Goal: Check status: Check status

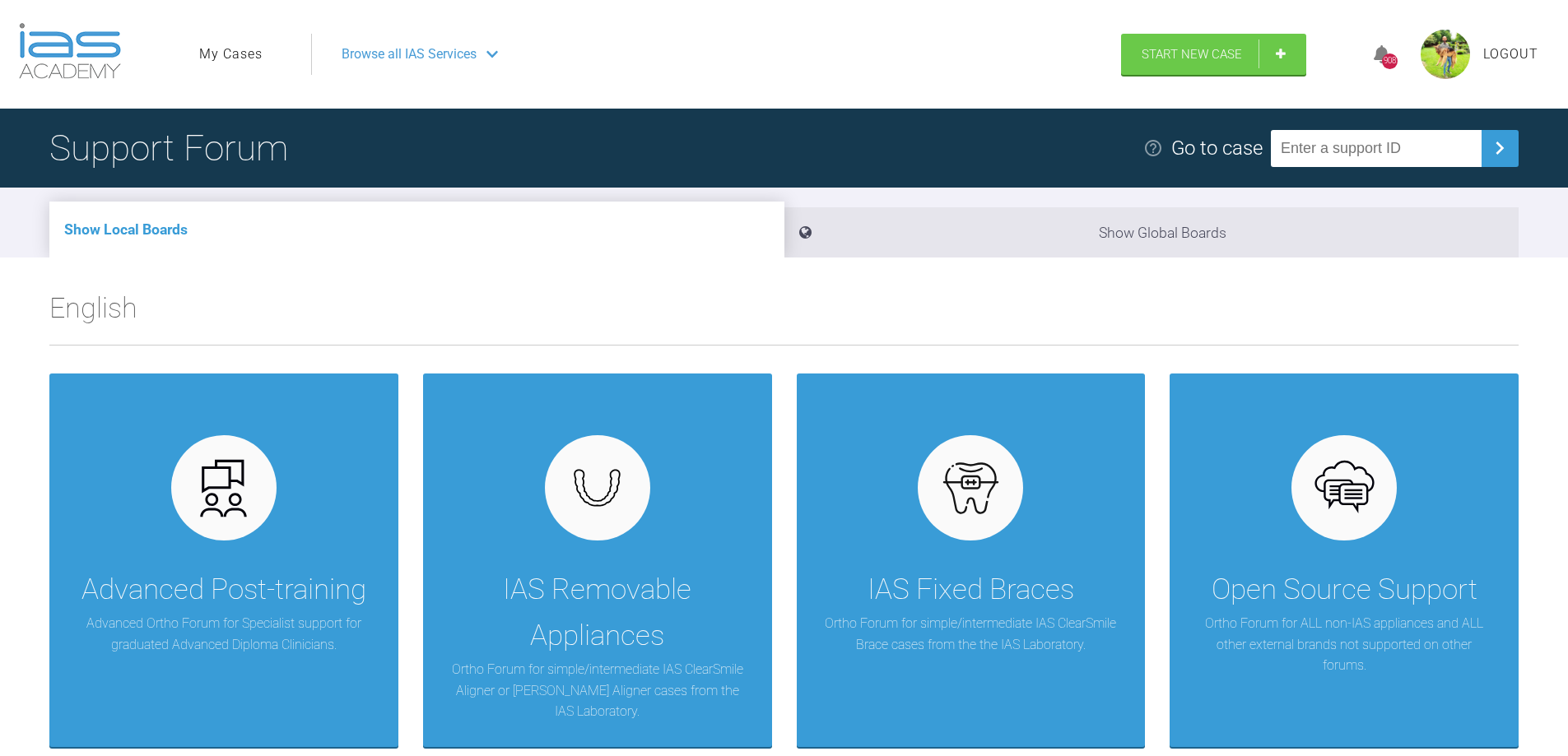
click at [219, 60] on link "My Cases" at bounding box center [231, 55] width 63 height 21
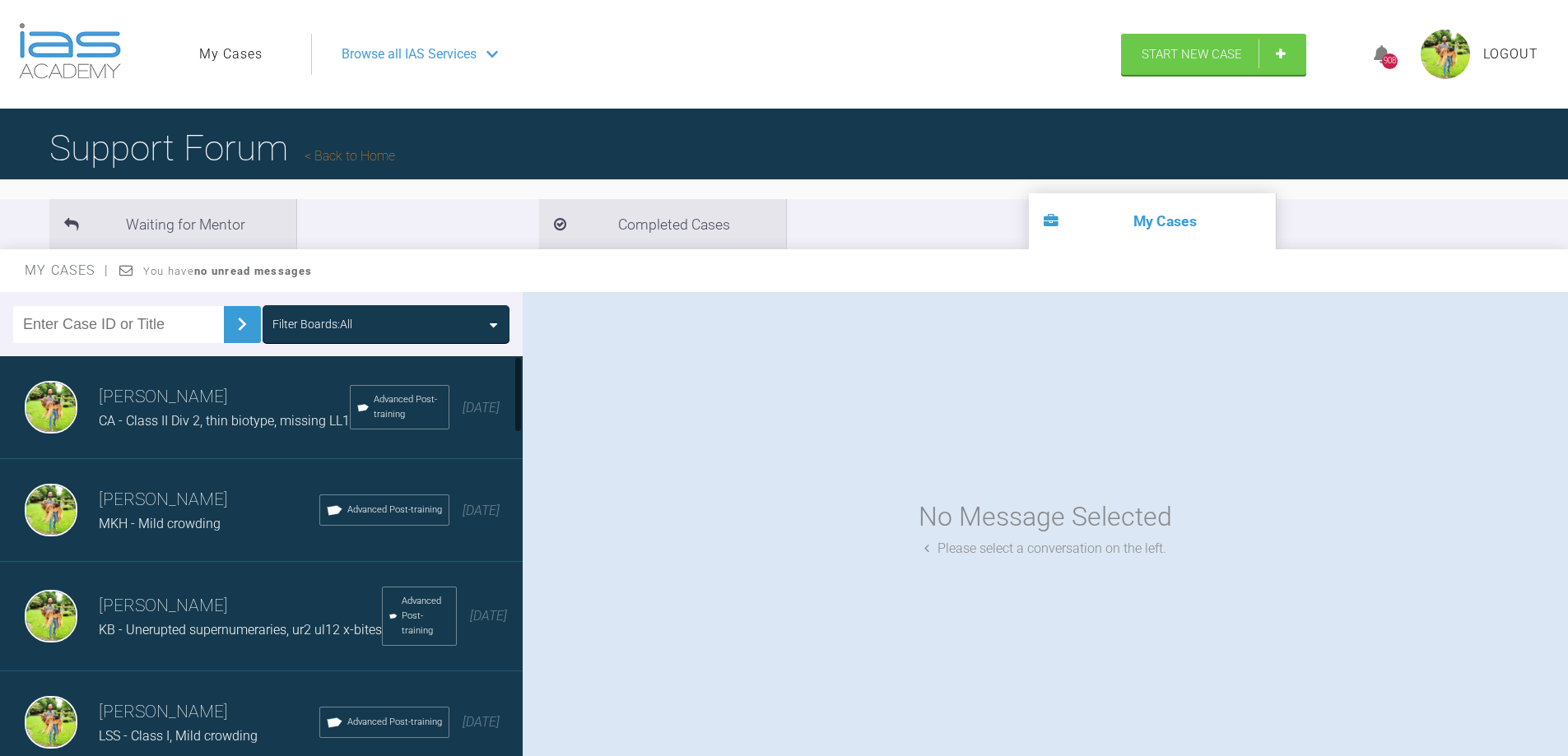
click at [126, 325] on input "text" at bounding box center [119, 324] width 211 height 37
click at [233, 334] on img at bounding box center [241, 323] width 26 height 26
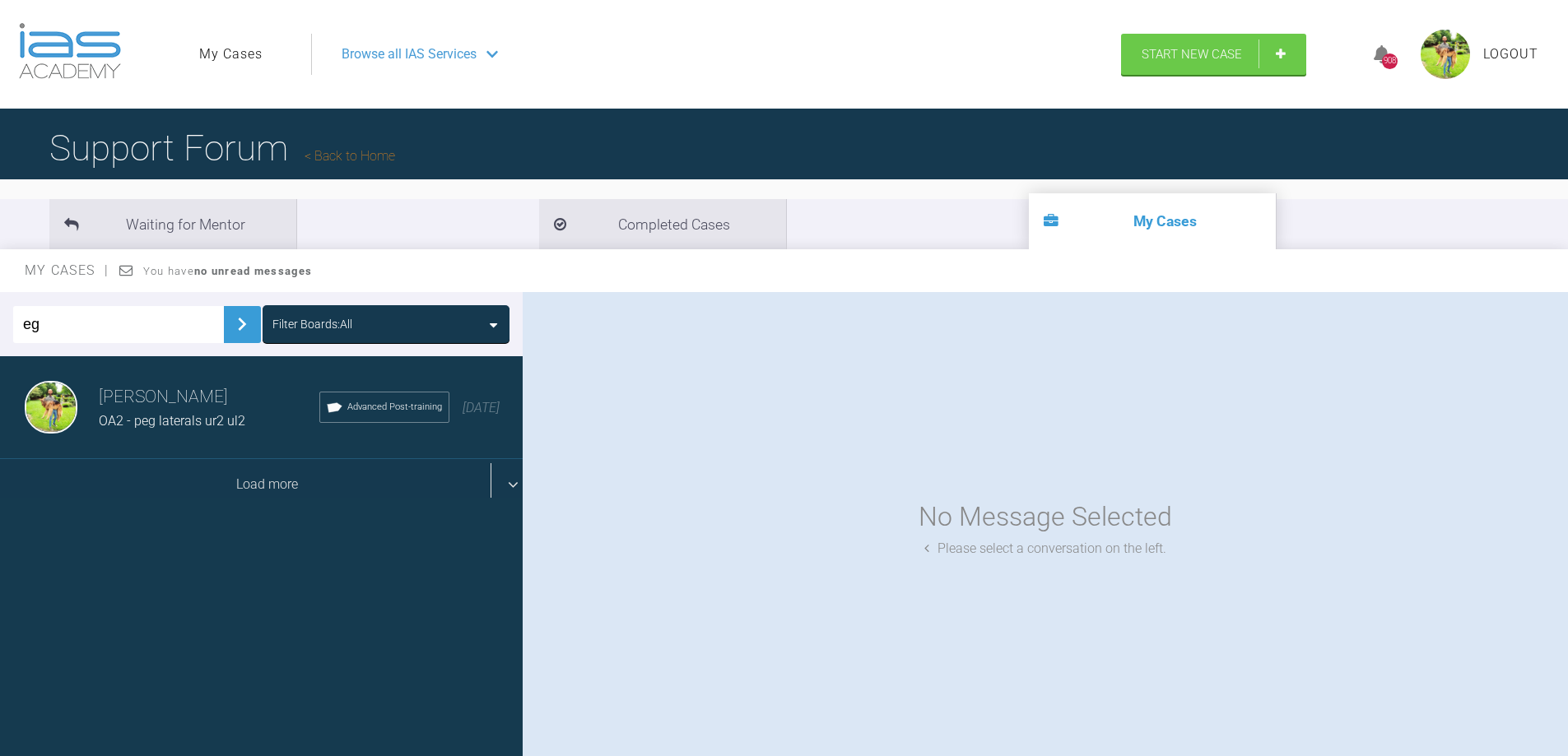
click at [226, 488] on div "Load more" at bounding box center [267, 484] width 535 height 51
click at [231, 480] on div "Load more" at bounding box center [267, 484] width 535 height 51
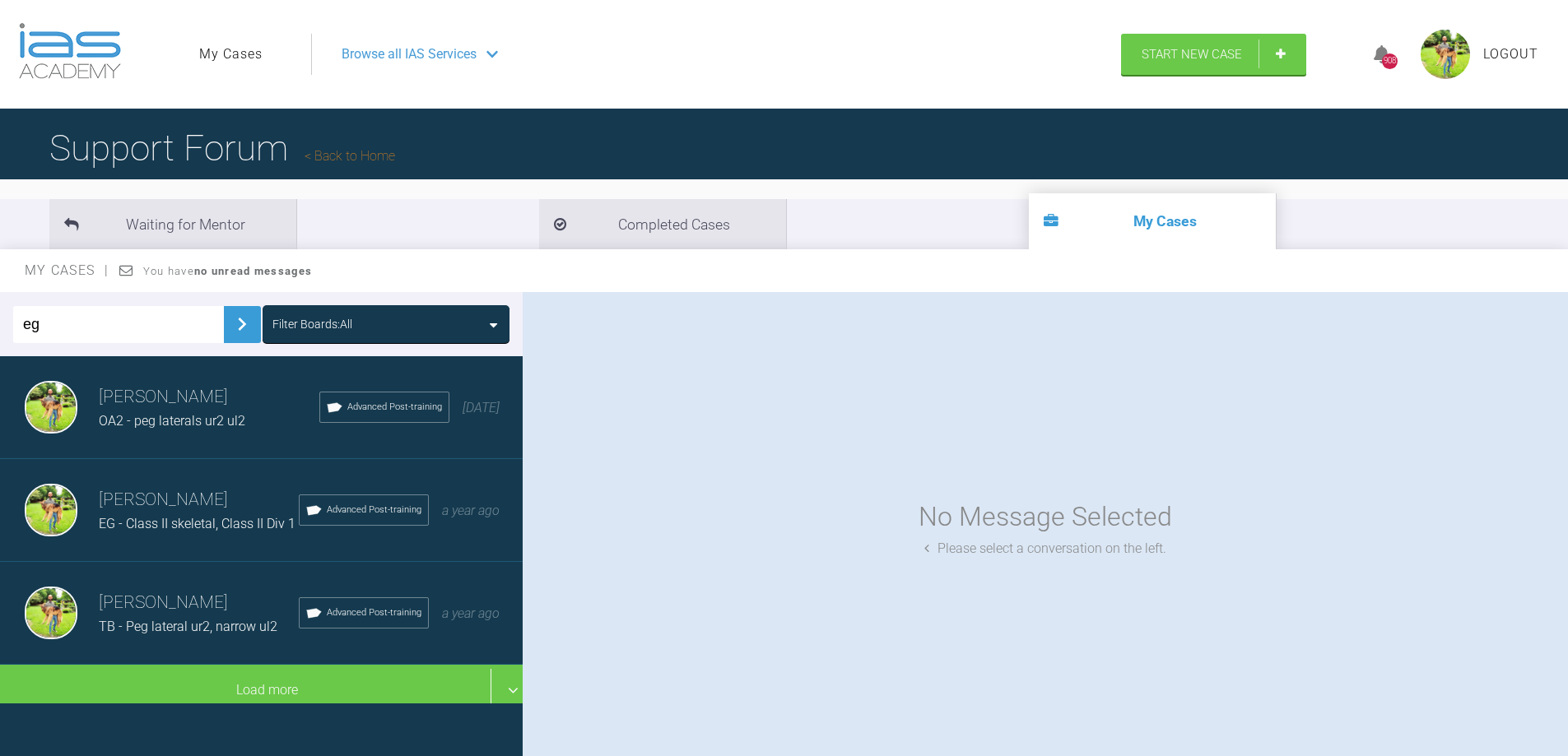
click at [207, 518] on span "EG - Class II skeletal, Class II Div 1" at bounding box center [197, 523] width 197 height 15
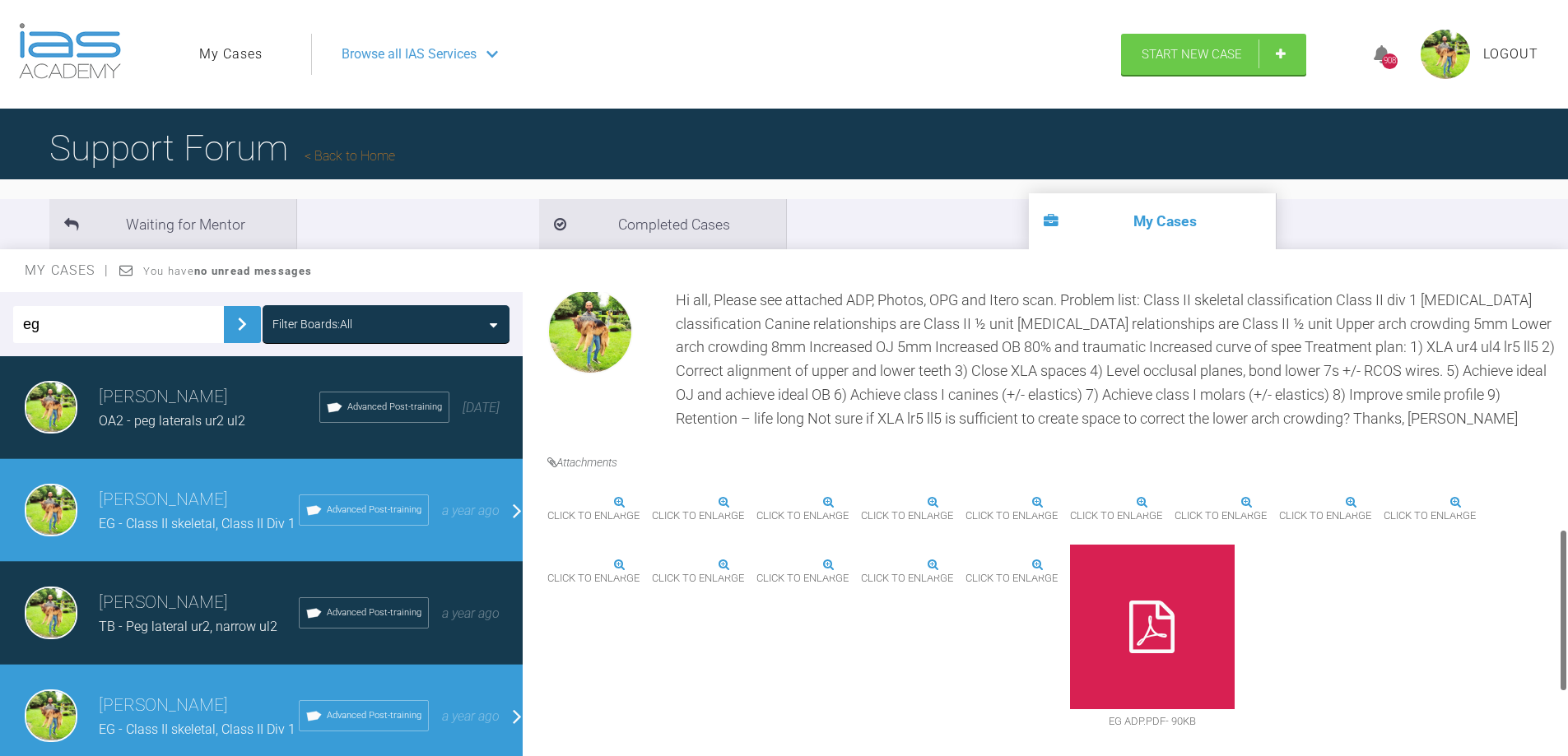
scroll to position [722, 0]
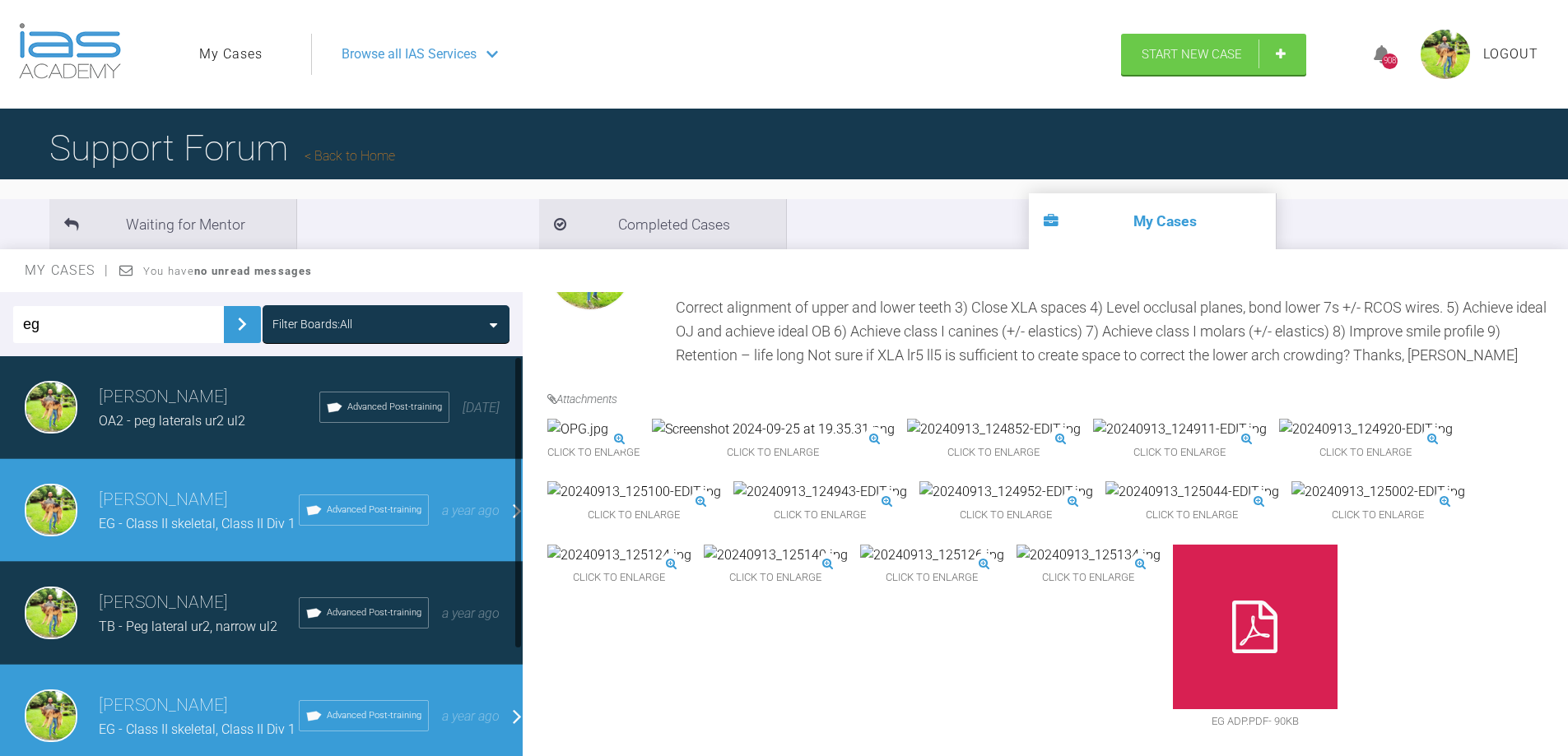
click at [76, 321] on input "eg" at bounding box center [119, 324] width 211 height 37
click at [77, 321] on input "eg" at bounding box center [119, 324] width 211 height 37
type input "kb"
click at [229, 332] on img at bounding box center [241, 323] width 26 height 26
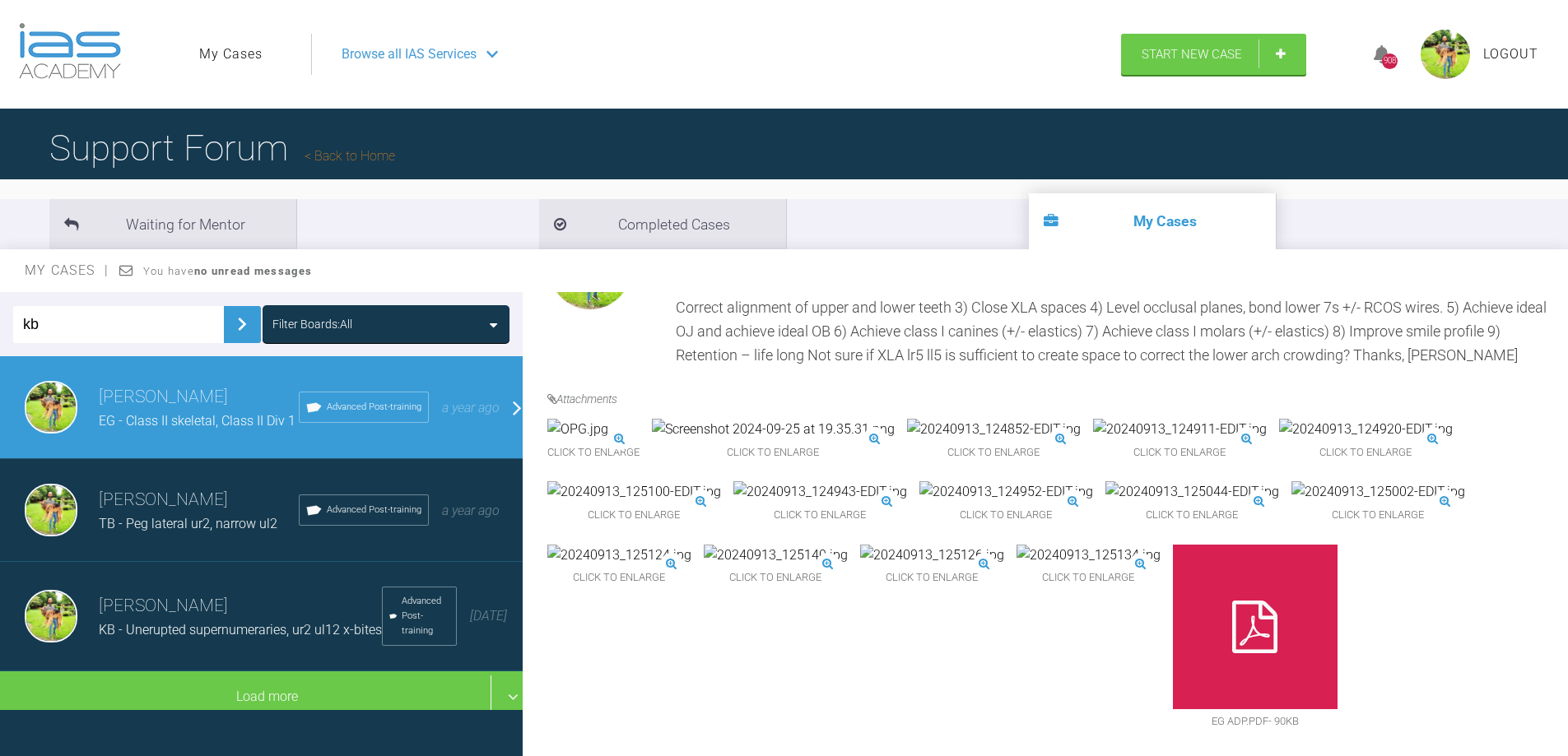
click at [209, 606] on h3 "Dipak Parmar" at bounding box center [240, 606] width 283 height 28
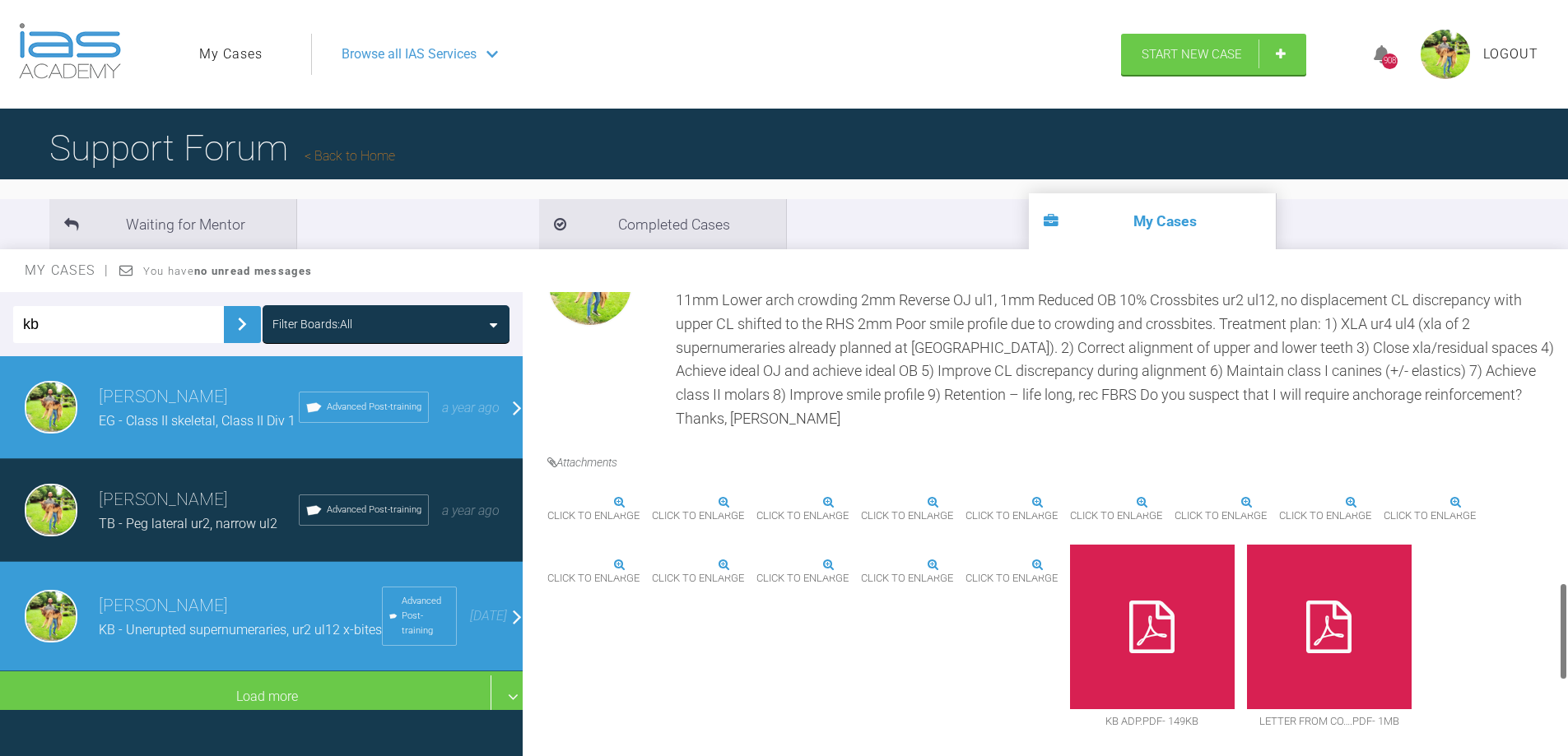
scroll to position [1482, 0]
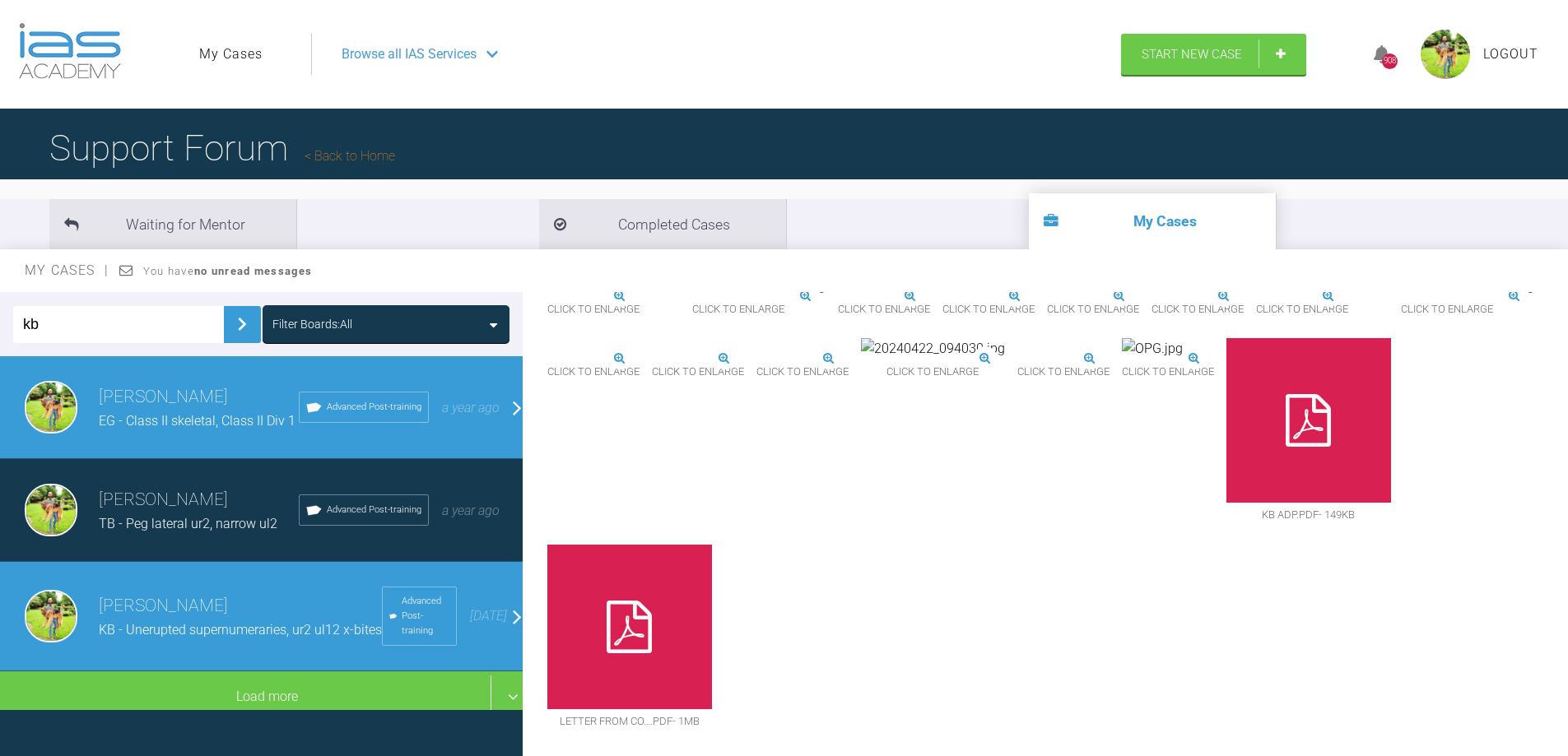
click at [1178, 359] on img at bounding box center [1152, 349] width 61 height 21
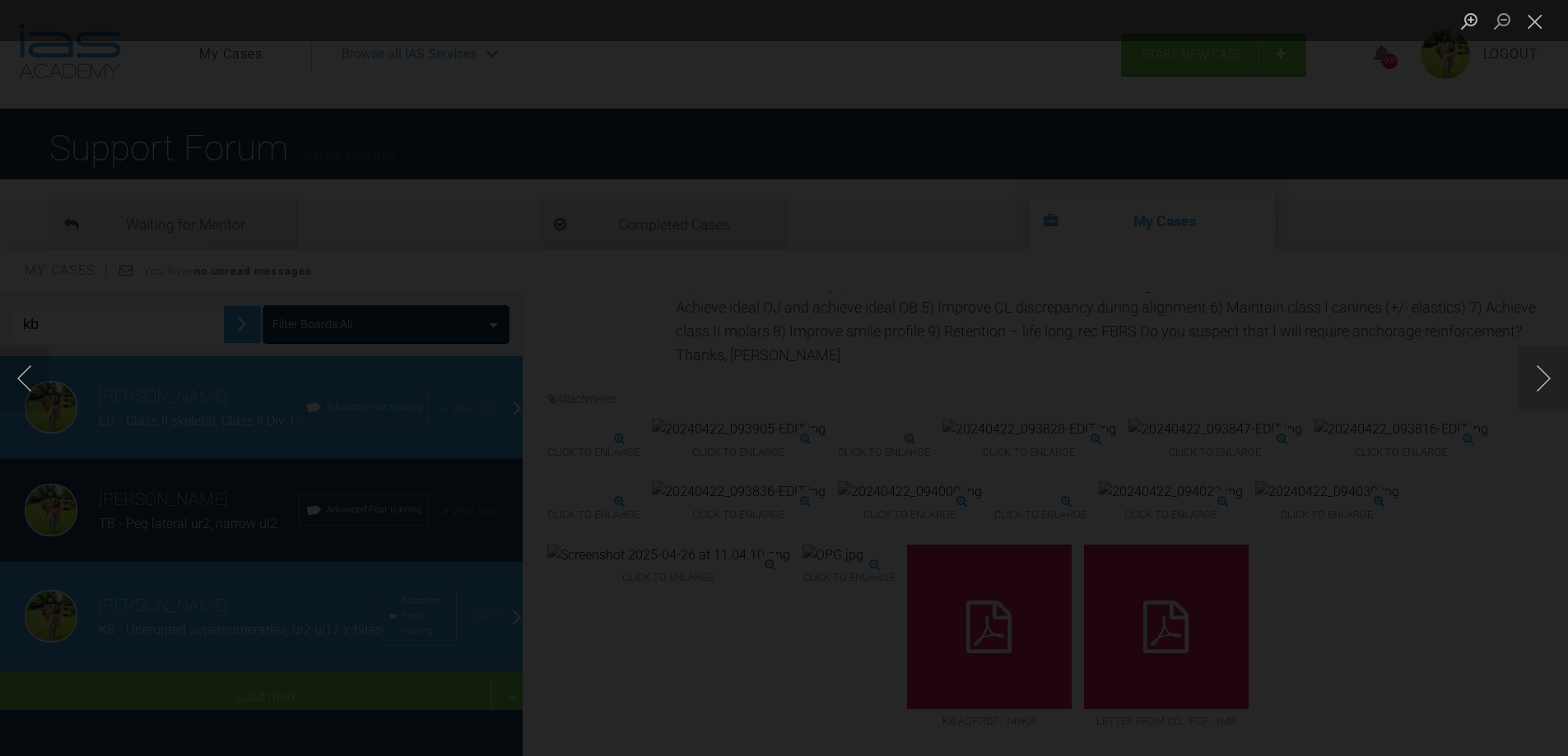
click at [1514, 443] on div "Lightbox" at bounding box center [784, 378] width 1568 height 756
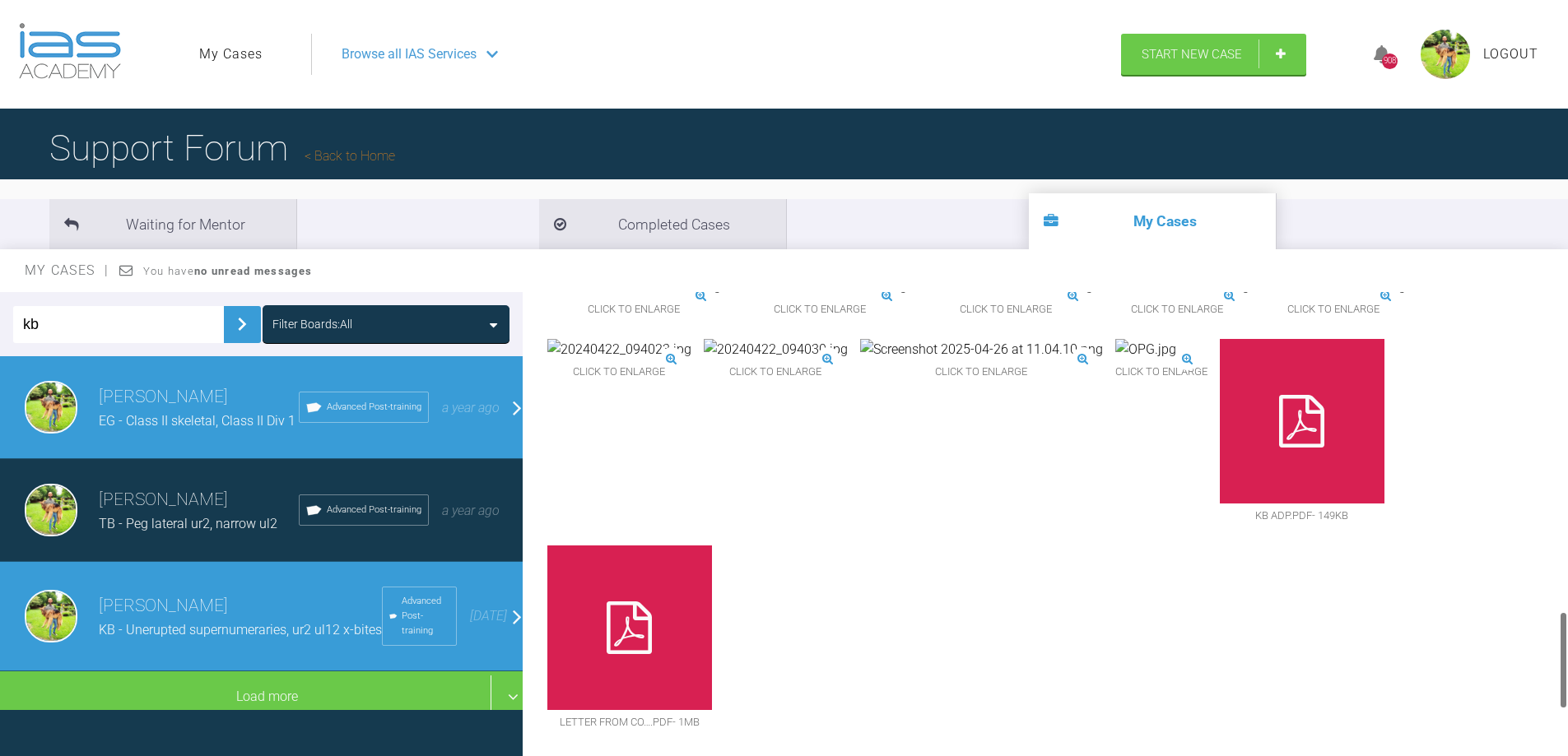
scroll to position [1564, 0]
click at [808, 297] on img at bounding box center [820, 287] width 173 height 21
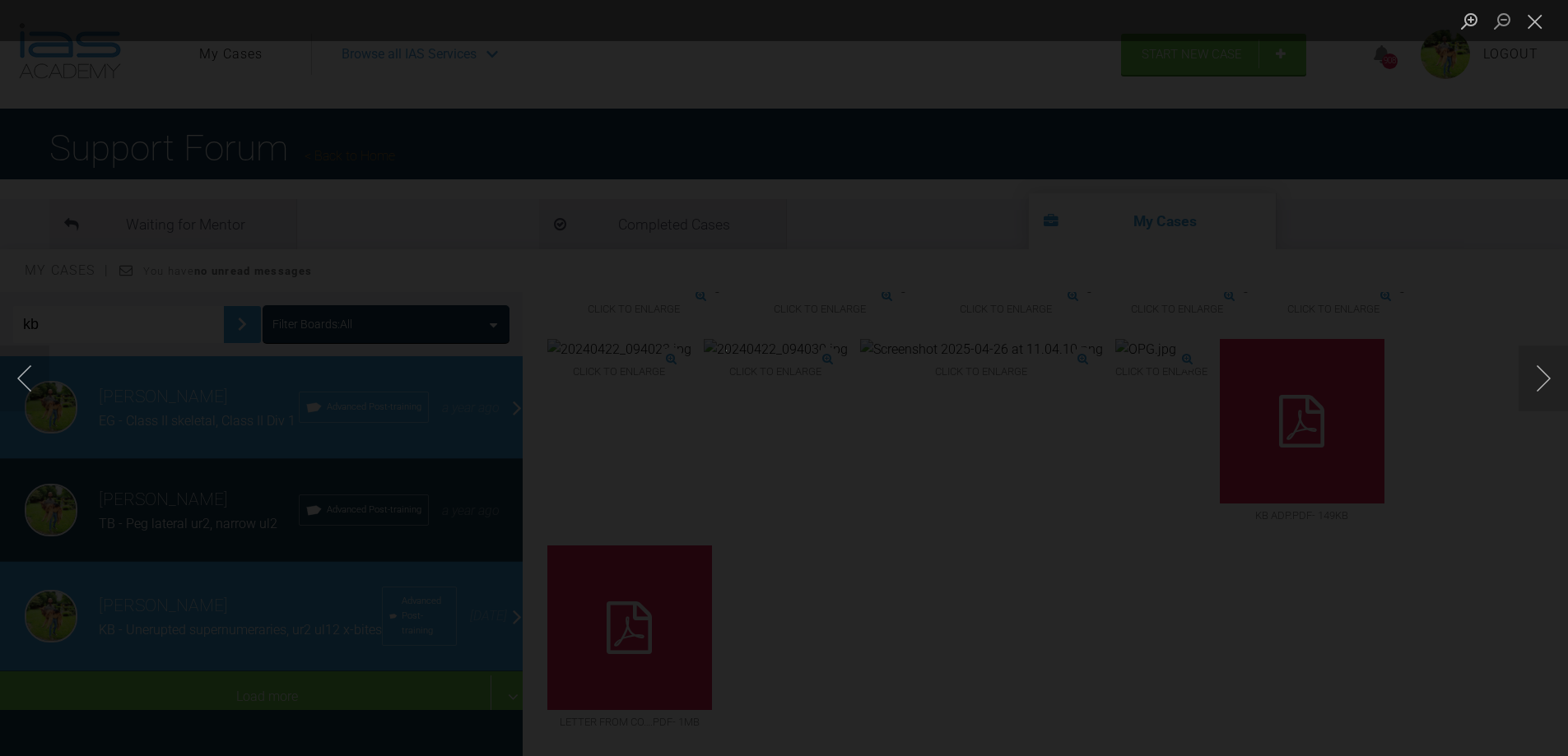
click at [808, 445] on div "Lightbox" at bounding box center [784, 378] width 1568 height 756
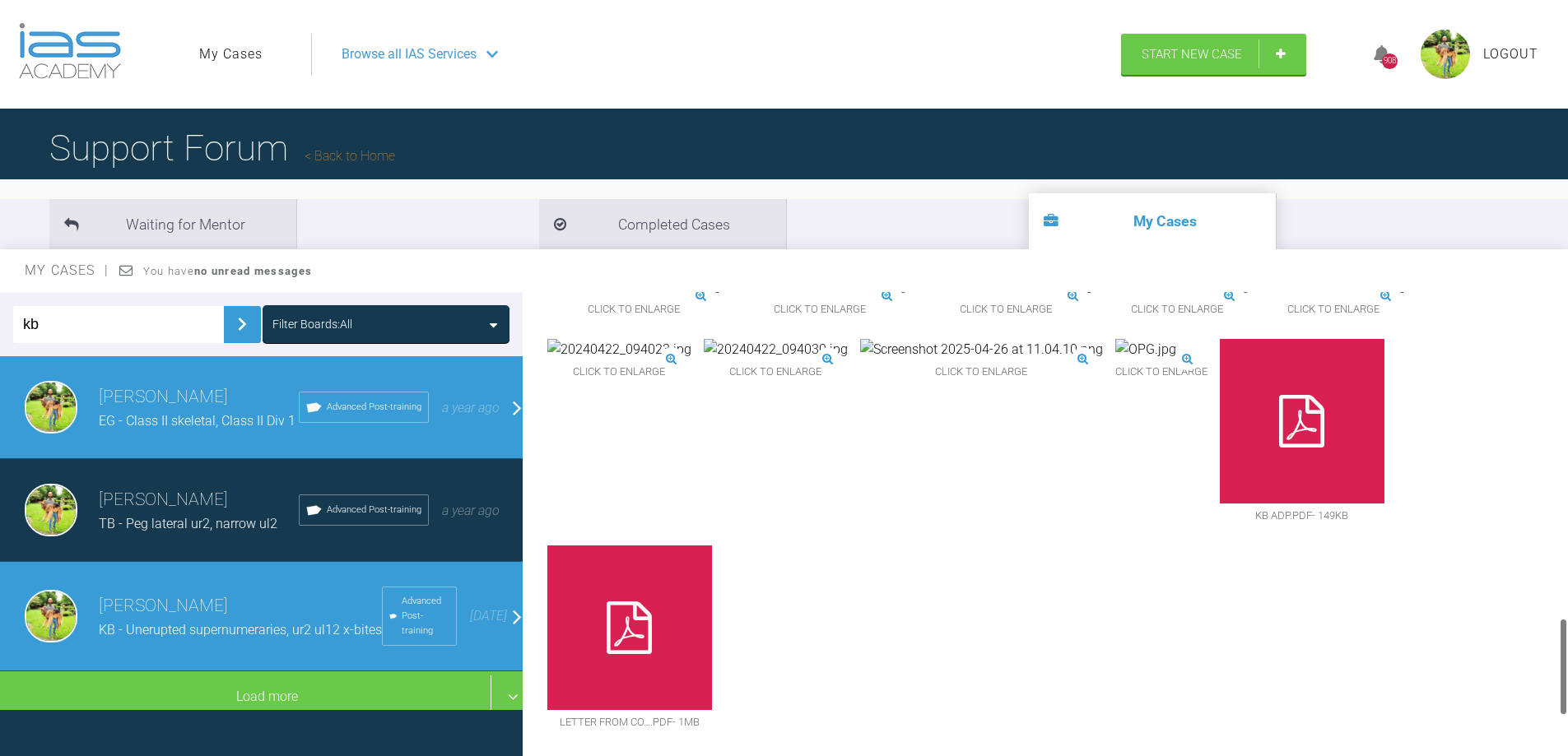
click at [808, 297] on img at bounding box center [820, 287] width 173 height 21
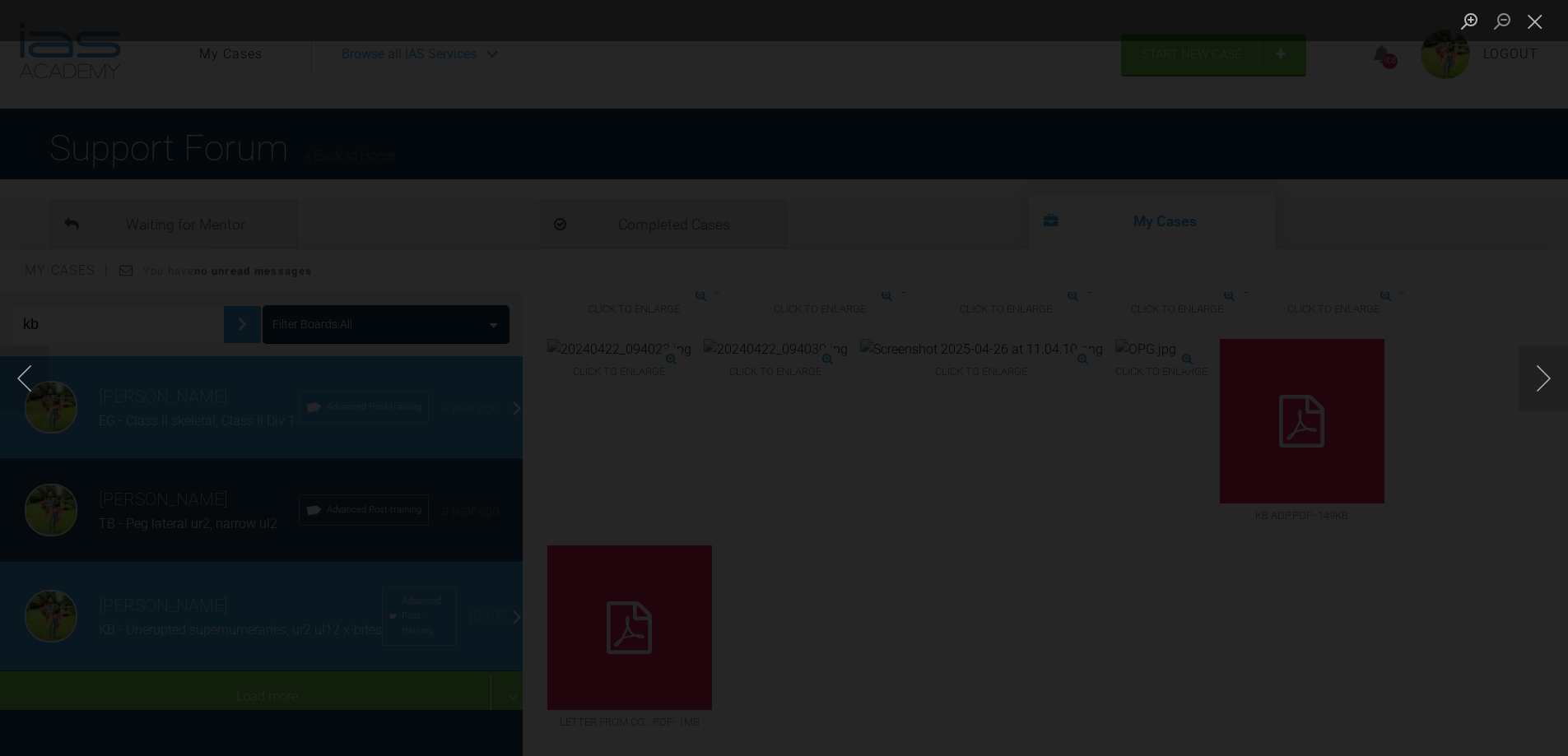
click at [1416, 406] on div "Lightbox" at bounding box center [784, 378] width 1568 height 756
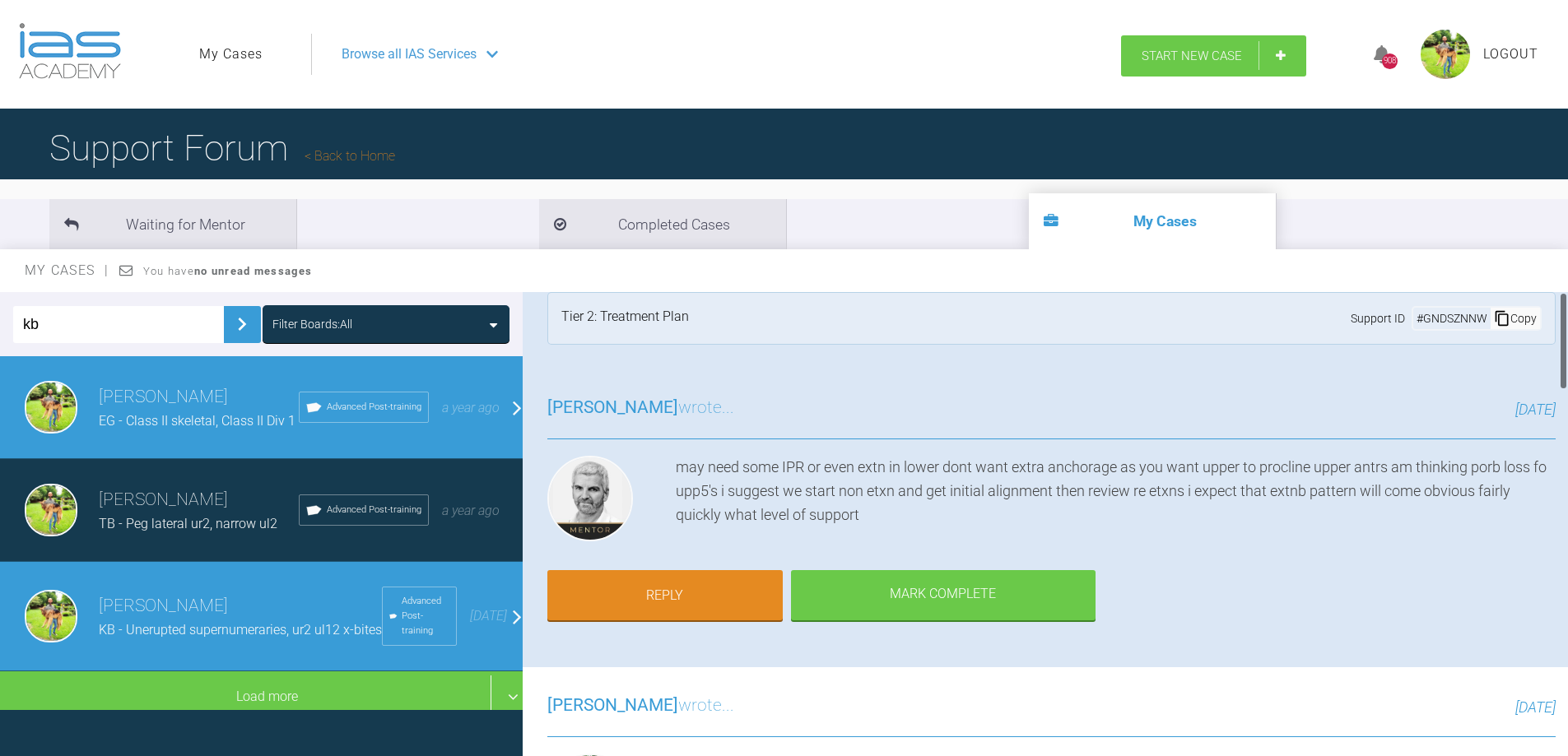
scroll to position [0, 0]
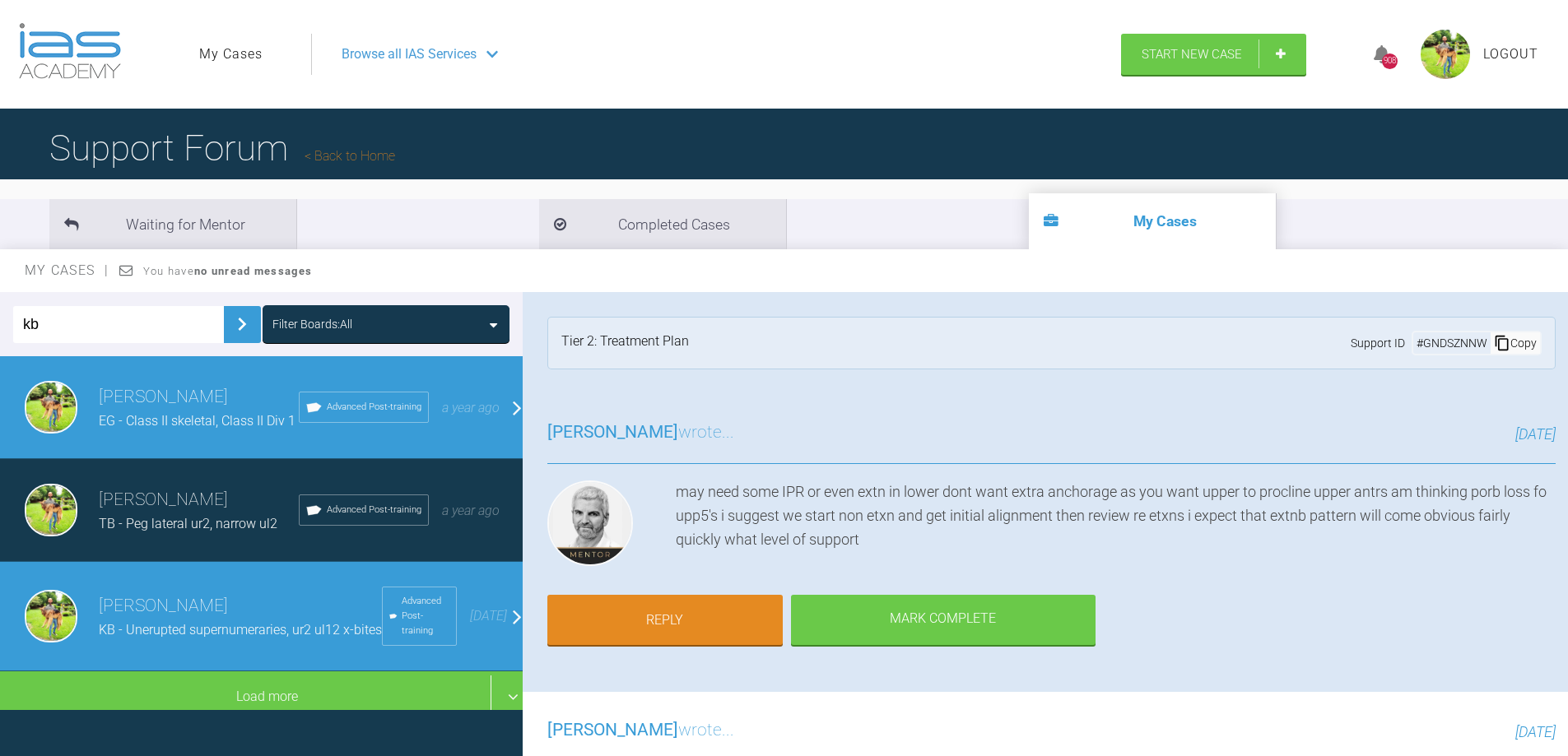
click at [134, 412] on div "EG - Class II skeletal, Class II Div 1" at bounding box center [199, 422] width 200 height 21
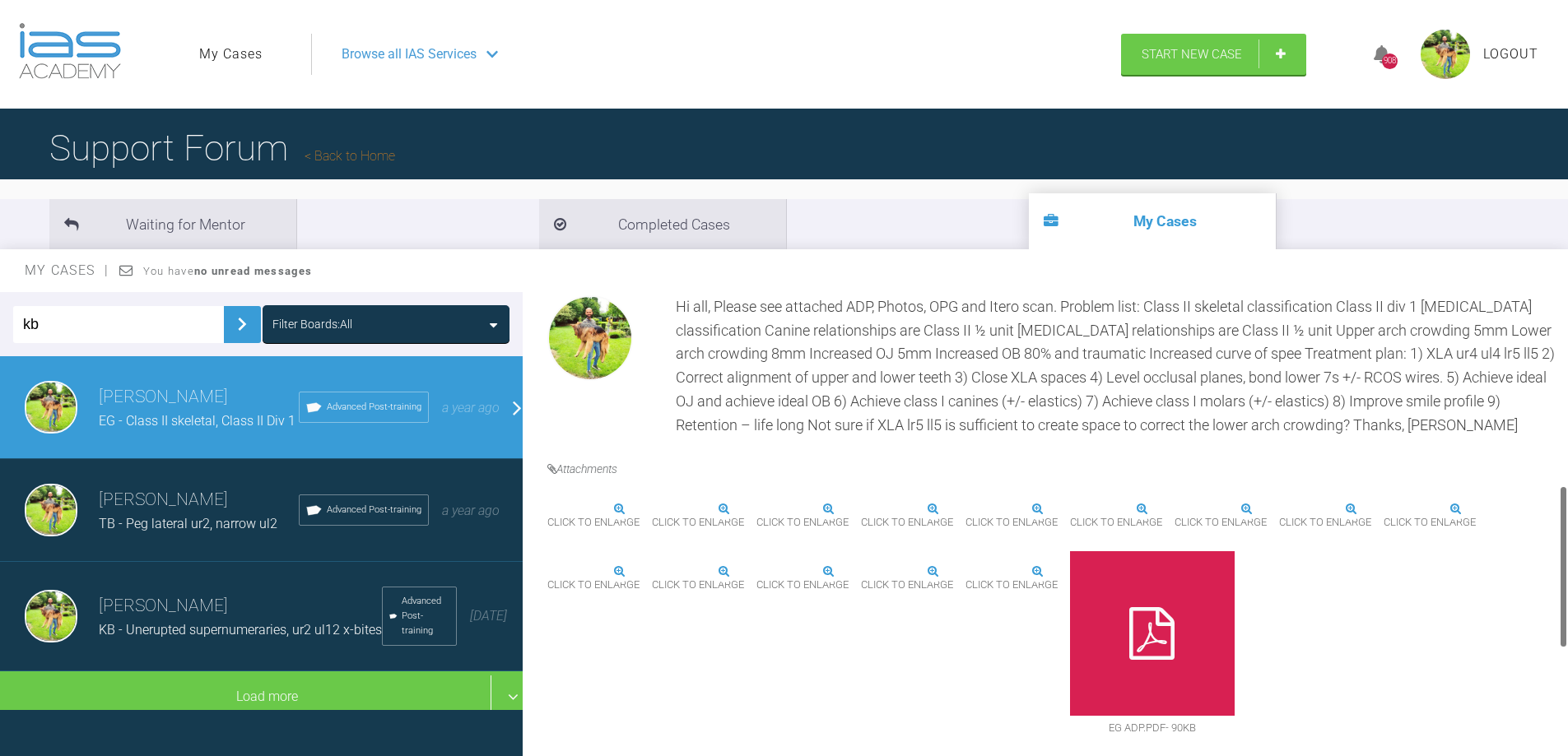
scroll to position [722, 0]
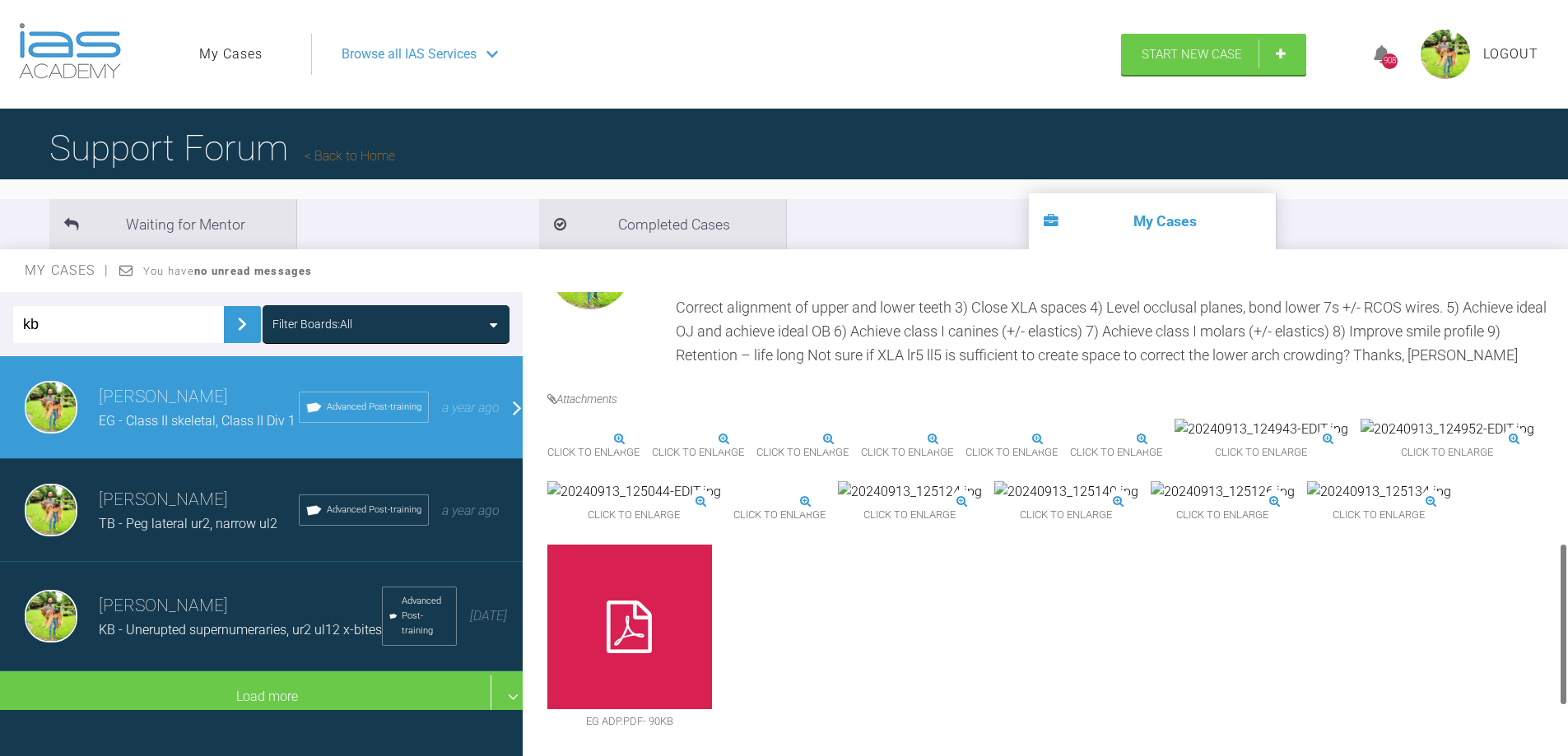
click at [651, 440] on img at bounding box center [651, 440] width 0 height 0
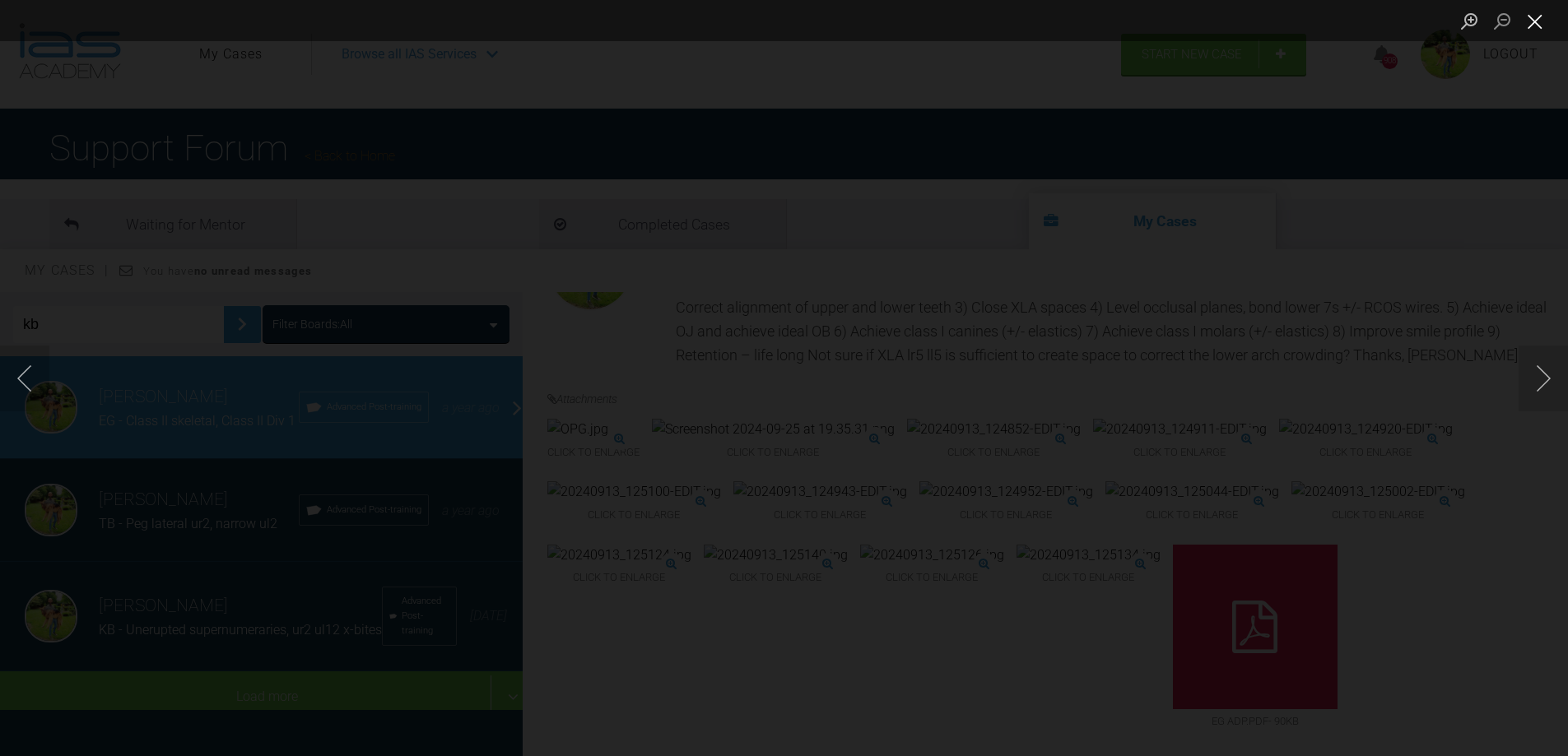
click at [1531, 26] on button "Close lightbox" at bounding box center [1534, 21] width 33 height 29
